Goal: Information Seeking & Learning: Learn about a topic

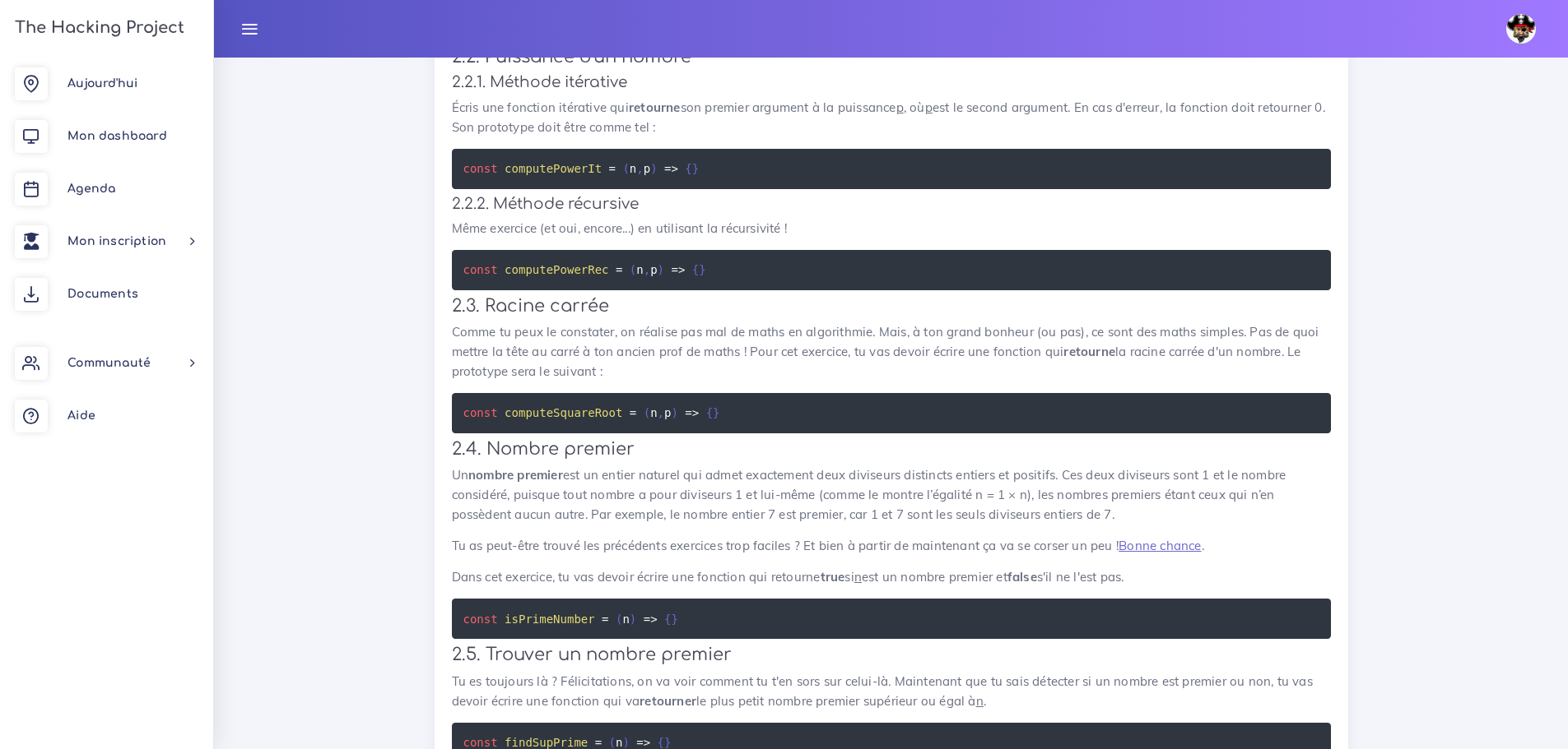
scroll to position [2694, 0]
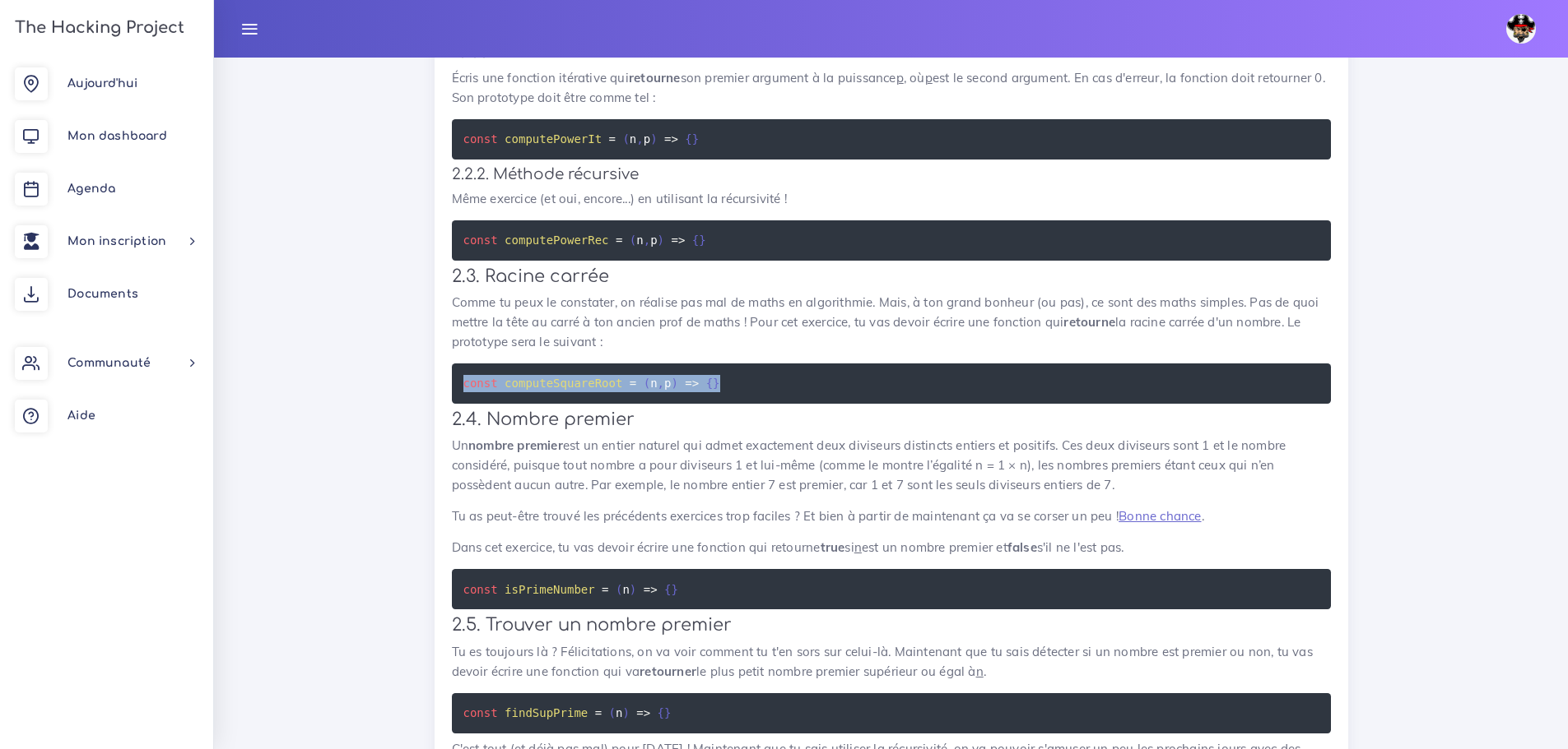
drag, startPoint x: 742, startPoint y: 354, endPoint x: 454, endPoint y: 362, distance: 288.1
click at [454, 363] on pre "const computeSquareRoot = ( n , p ) => { }" at bounding box center [891, 384] width 879 height 40
copy code "const computeSquareRoot = ( n , p ) => { }"
click at [640, 409] on h3 "2.4. Nombre premier" at bounding box center [891, 420] width 879 height 20
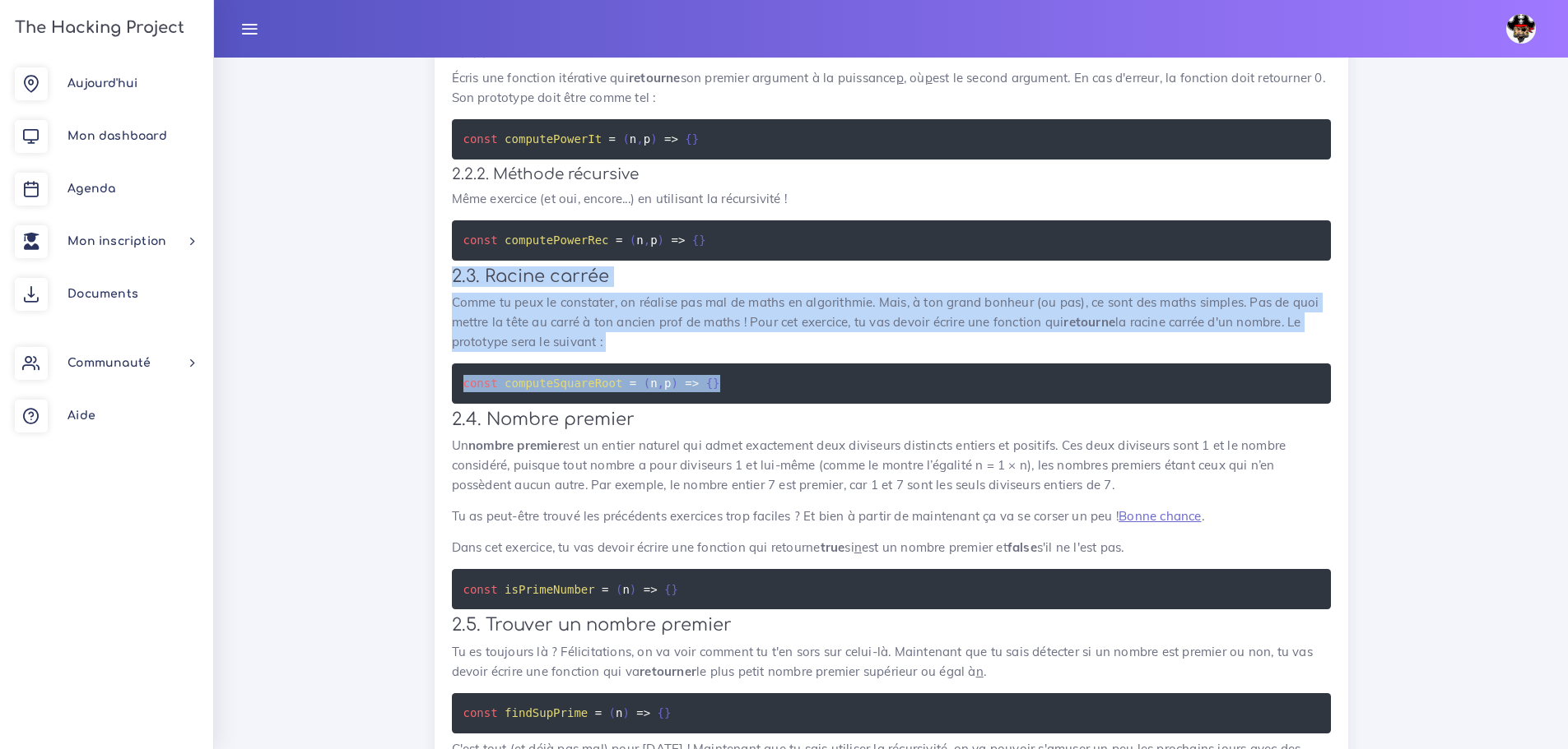
drag, startPoint x: 752, startPoint y: 371, endPoint x: 451, endPoint y: 260, distance: 320.8
copy div "2.3. Racine carrée Comme tu peux le constater, on réalise pas mal de maths en a…"
click at [714, 329] on p "Comme tu peux le constater, on réalise pas mal de maths en algorithmie. Mais, à…" at bounding box center [891, 322] width 879 height 59
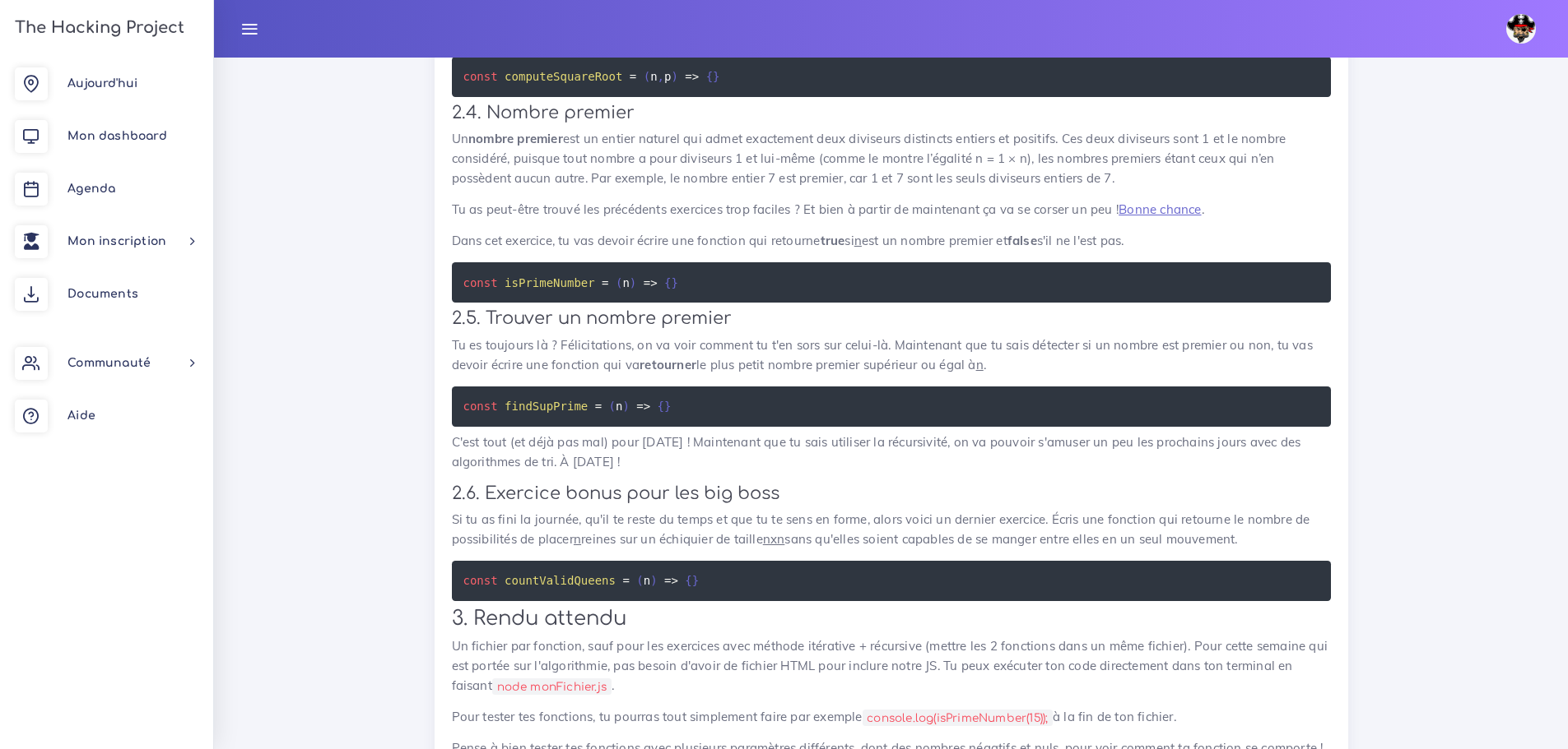
scroll to position [3024, 0]
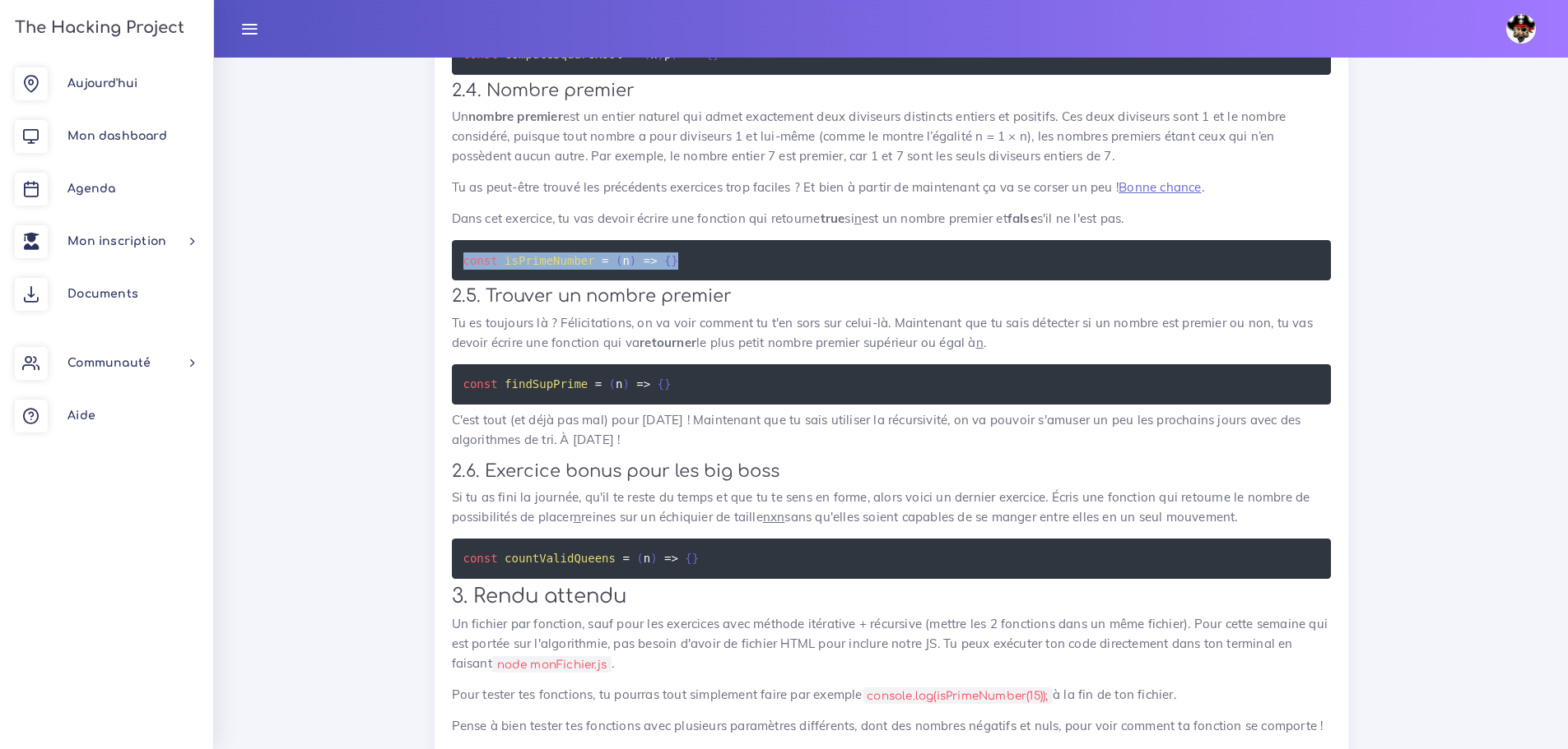
drag, startPoint x: 691, startPoint y: 236, endPoint x: 373, endPoint y: 225, distance: 318.2
copy code "const isPrimeNumber = ( n ) => { }"
click at [673, 241] on pre "const isPrimeNumber = ( n ) => { }" at bounding box center [891, 260] width 879 height 40
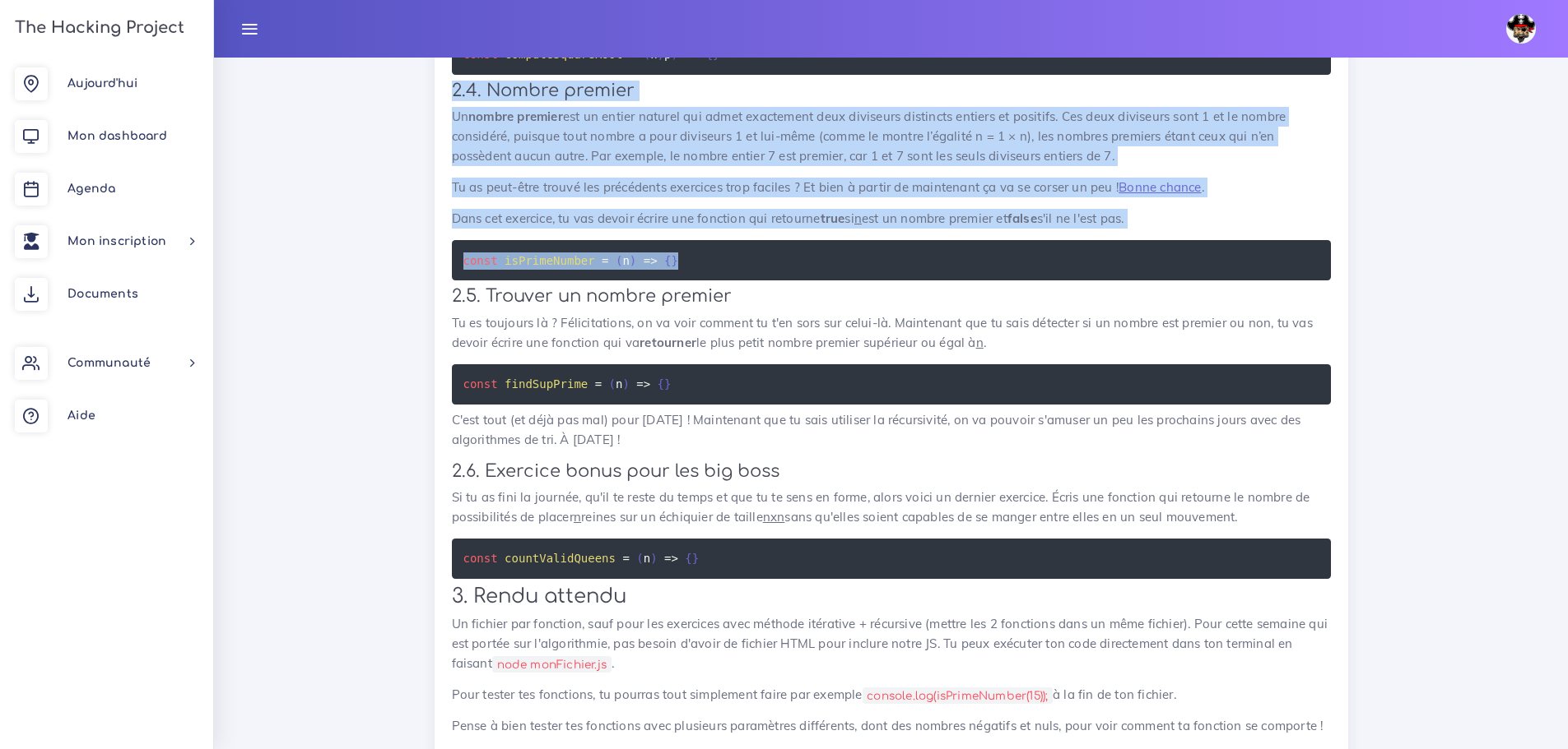
drag, startPoint x: 700, startPoint y: 242, endPoint x: 444, endPoint y: 68, distance: 309.5
copy div "2.4. Nombre premier Un nombre premier est un entier naturel qui admet exactemen…"
